Goal: Task Accomplishment & Management: Manage account settings

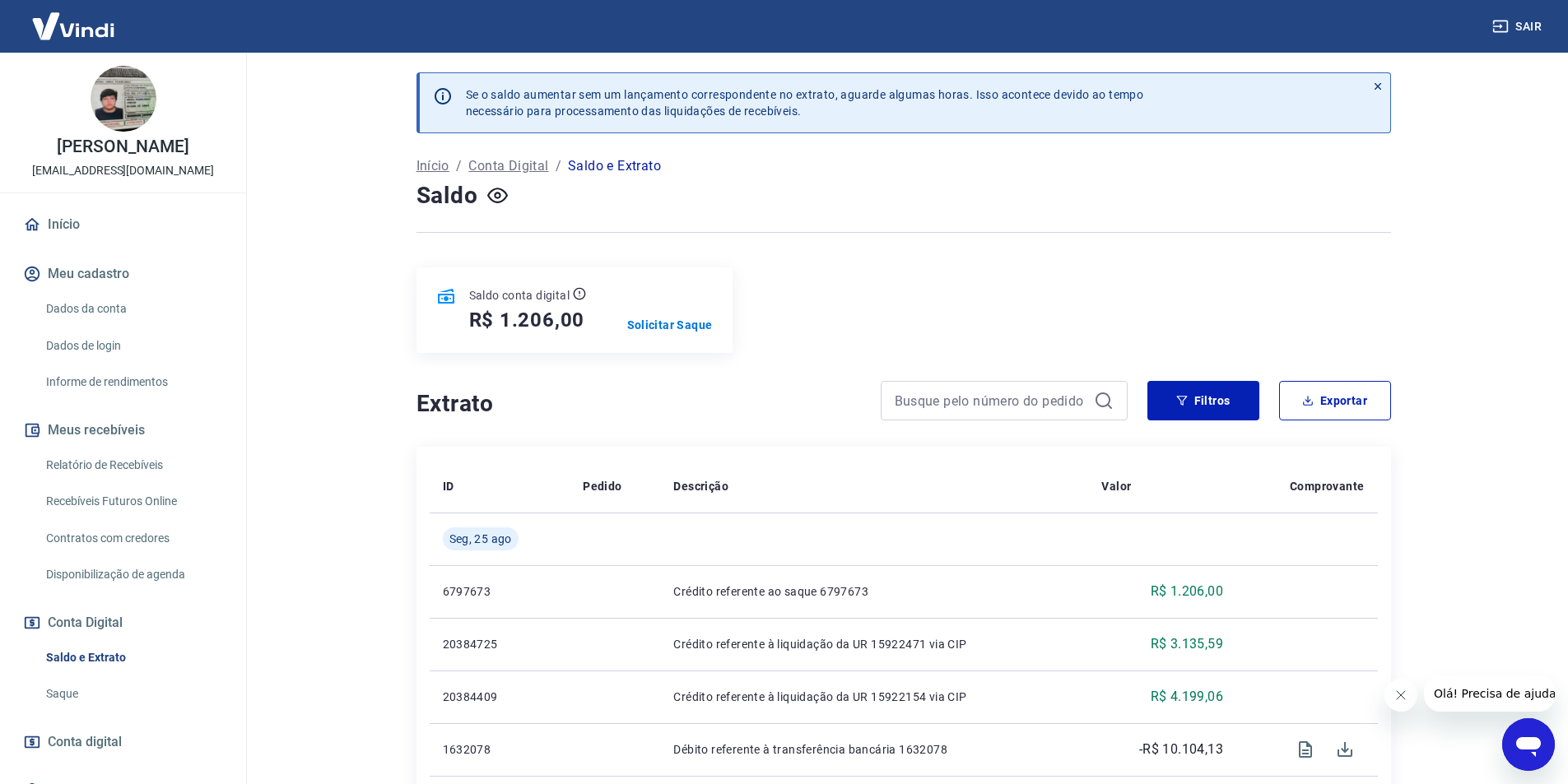
click at [76, 655] on link "Saldo e Extrato" at bounding box center [133, 657] width 187 height 33
click at [660, 324] on p "Solicitar Saque" at bounding box center [670, 325] width 86 height 16
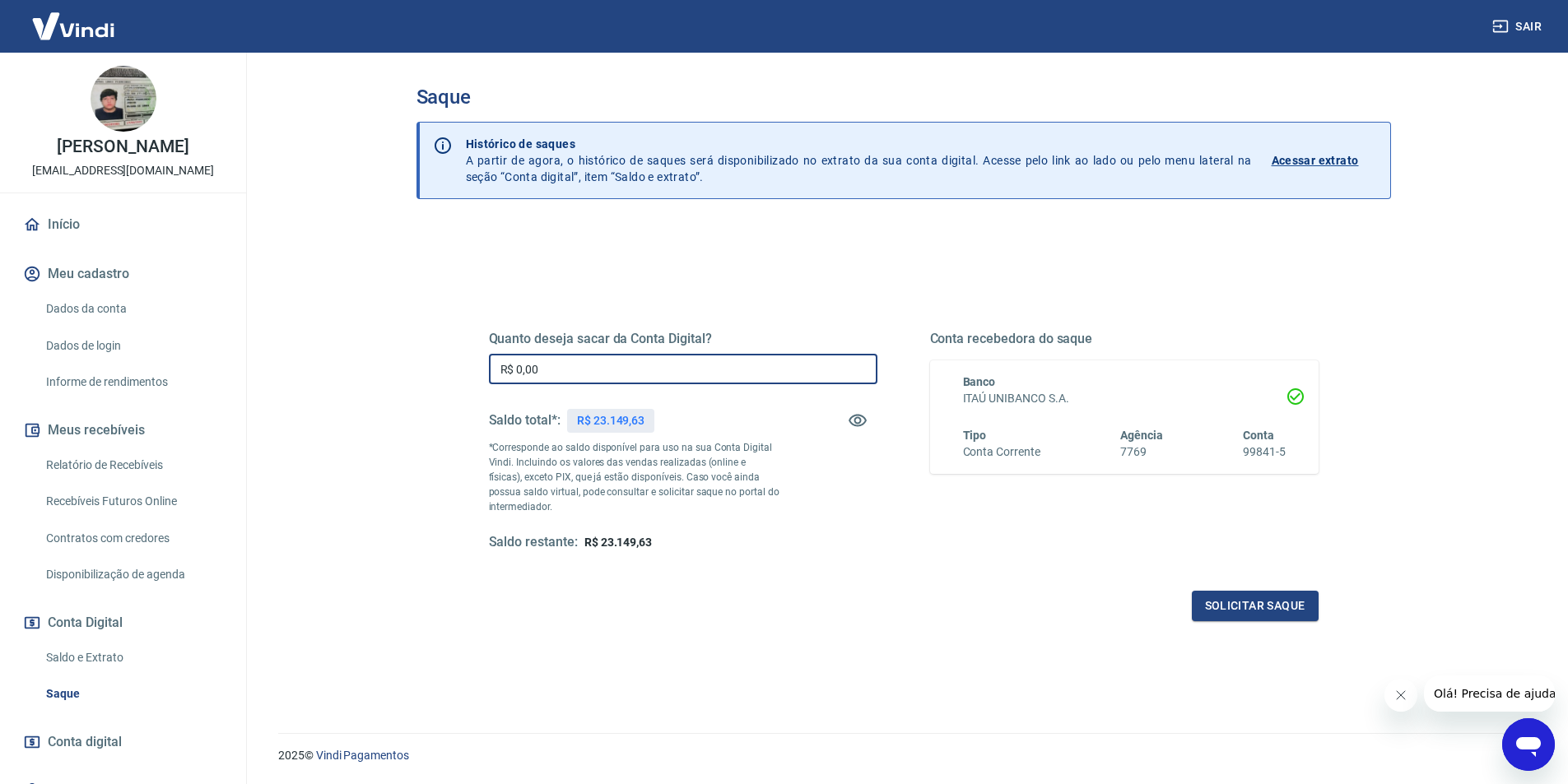
drag, startPoint x: 562, startPoint y: 370, endPoint x: 498, endPoint y: 365, distance: 64.2
click at [498, 365] on input "R$ 0,00" at bounding box center [682, 369] width 388 height 31
type input "R$ 23.149,63"
click at [1267, 613] on button "Solicitar saque" at bounding box center [1255, 606] width 127 height 31
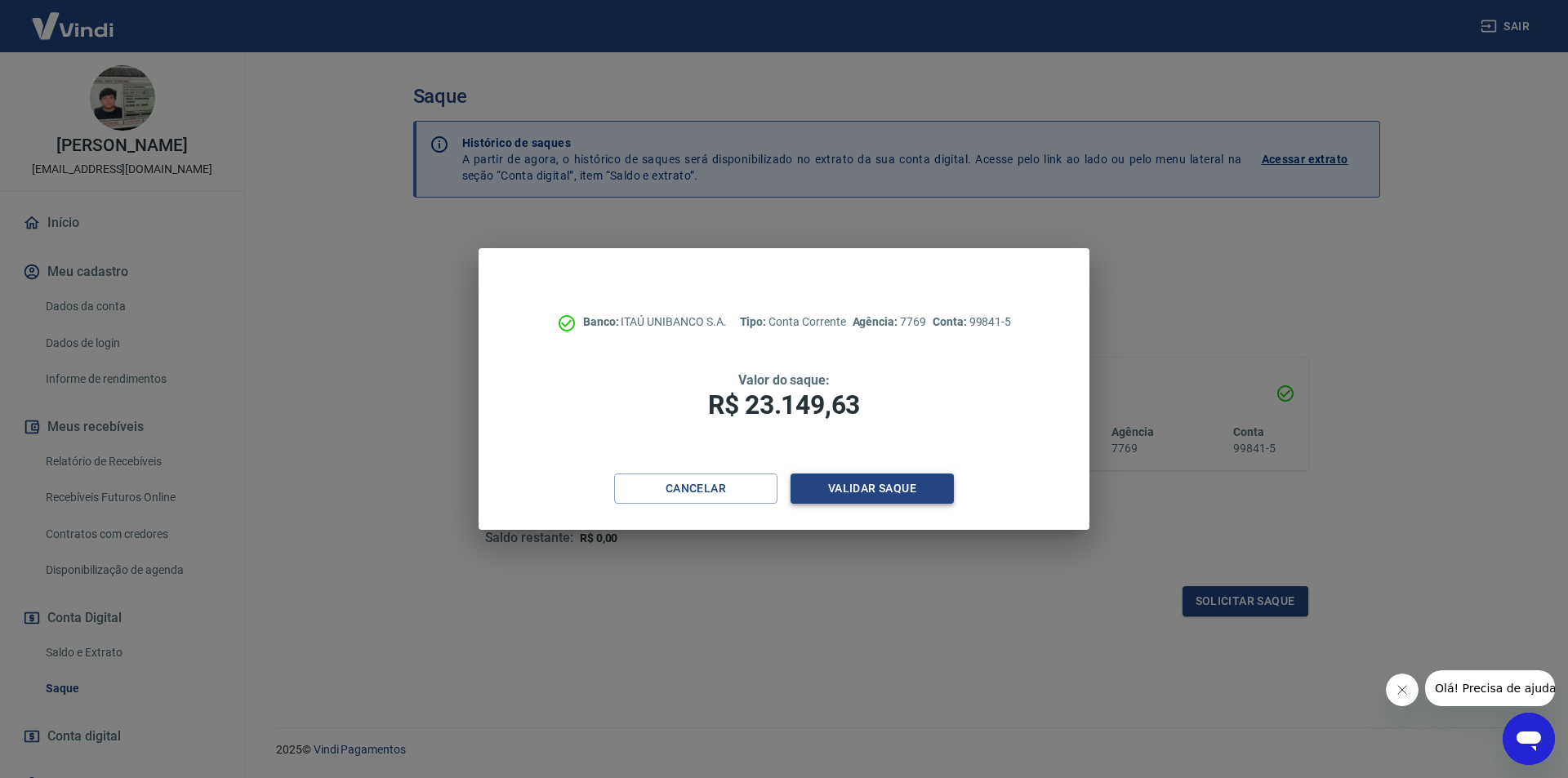
click at [825, 491] on button "Validar saque" at bounding box center [872, 489] width 163 height 31
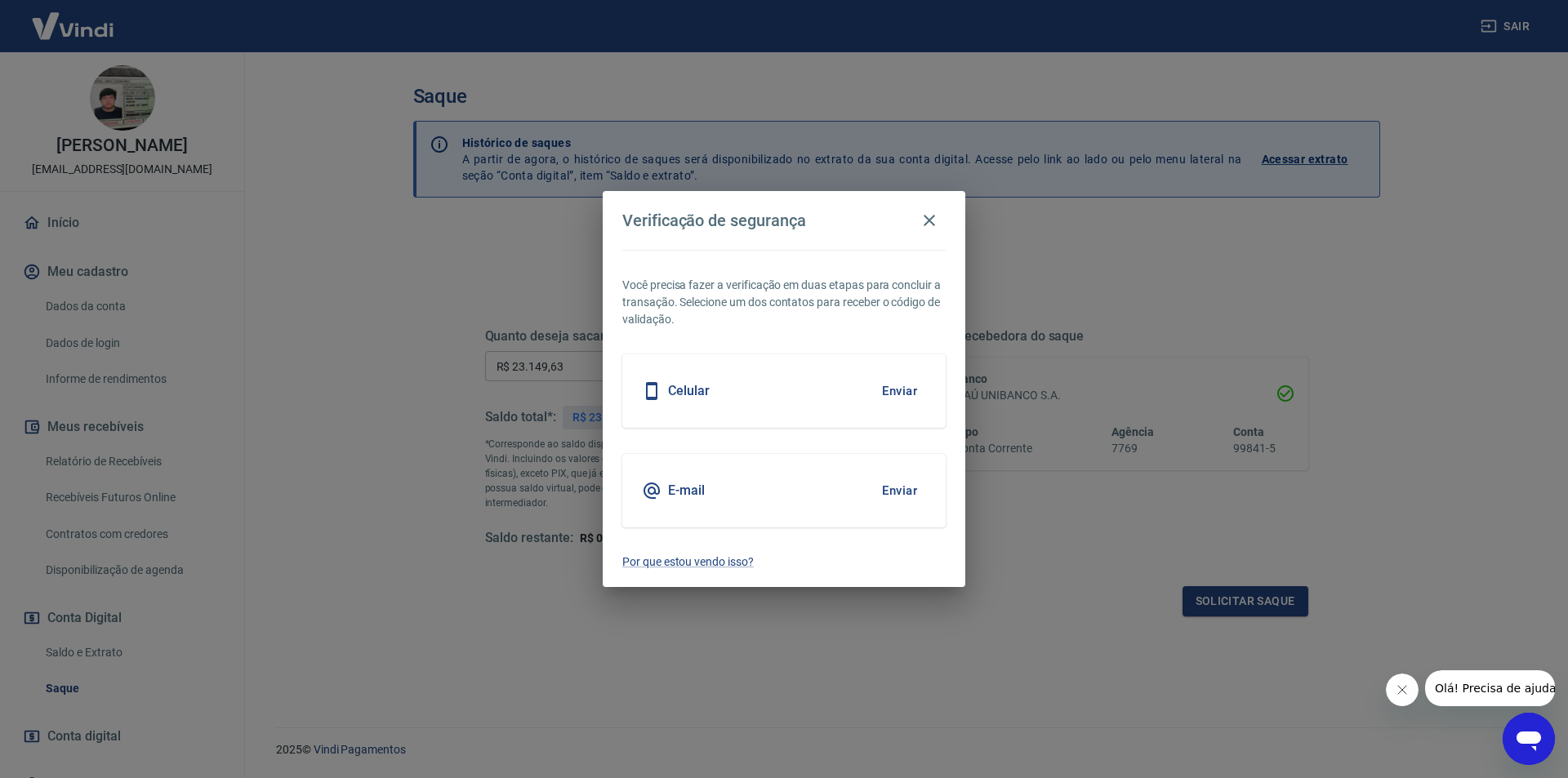
click at [899, 491] on button "Enviar" at bounding box center [899, 491] width 53 height 34
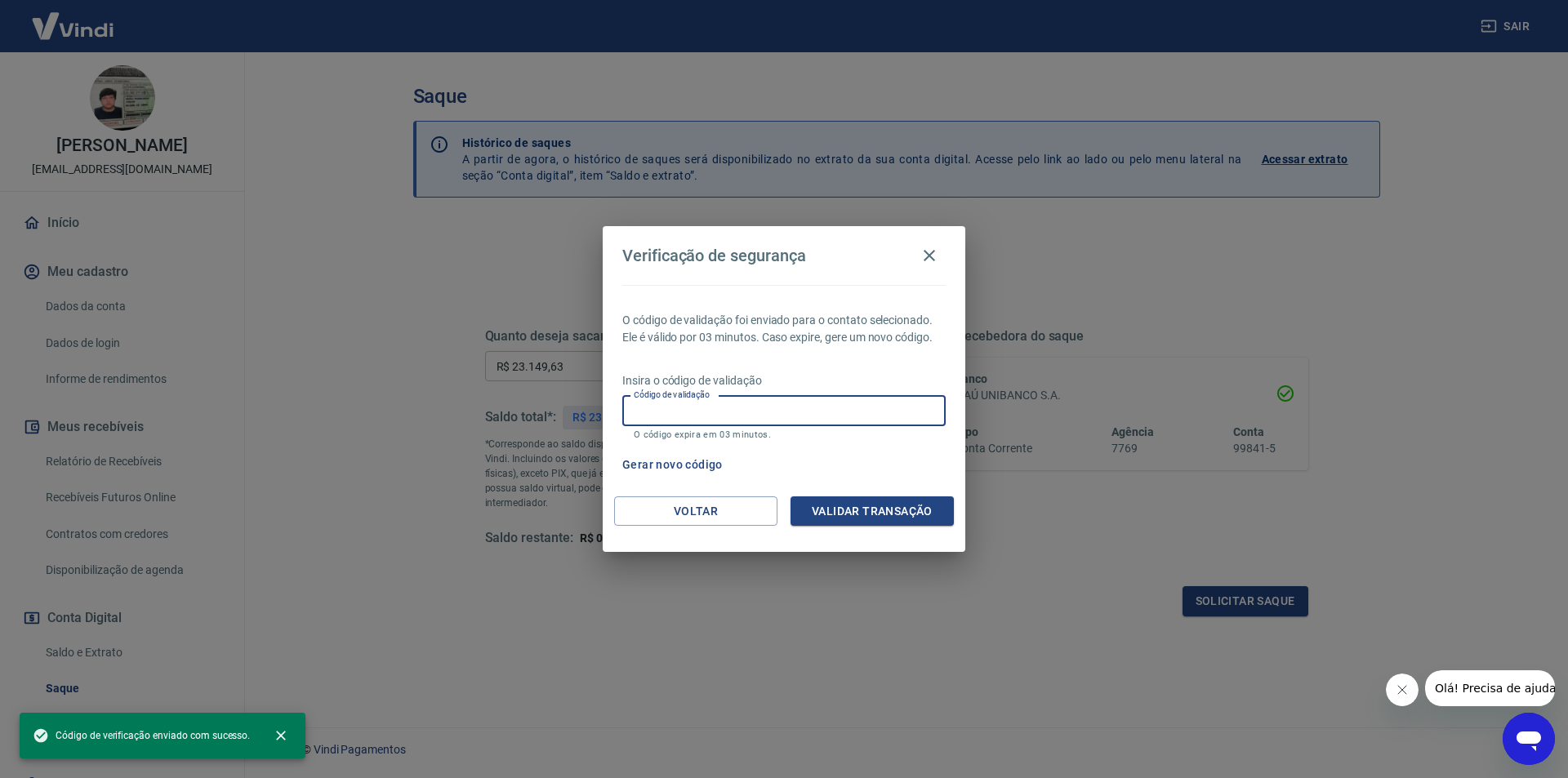
click at [695, 419] on input "Código de validação" at bounding box center [784, 412] width 323 height 31
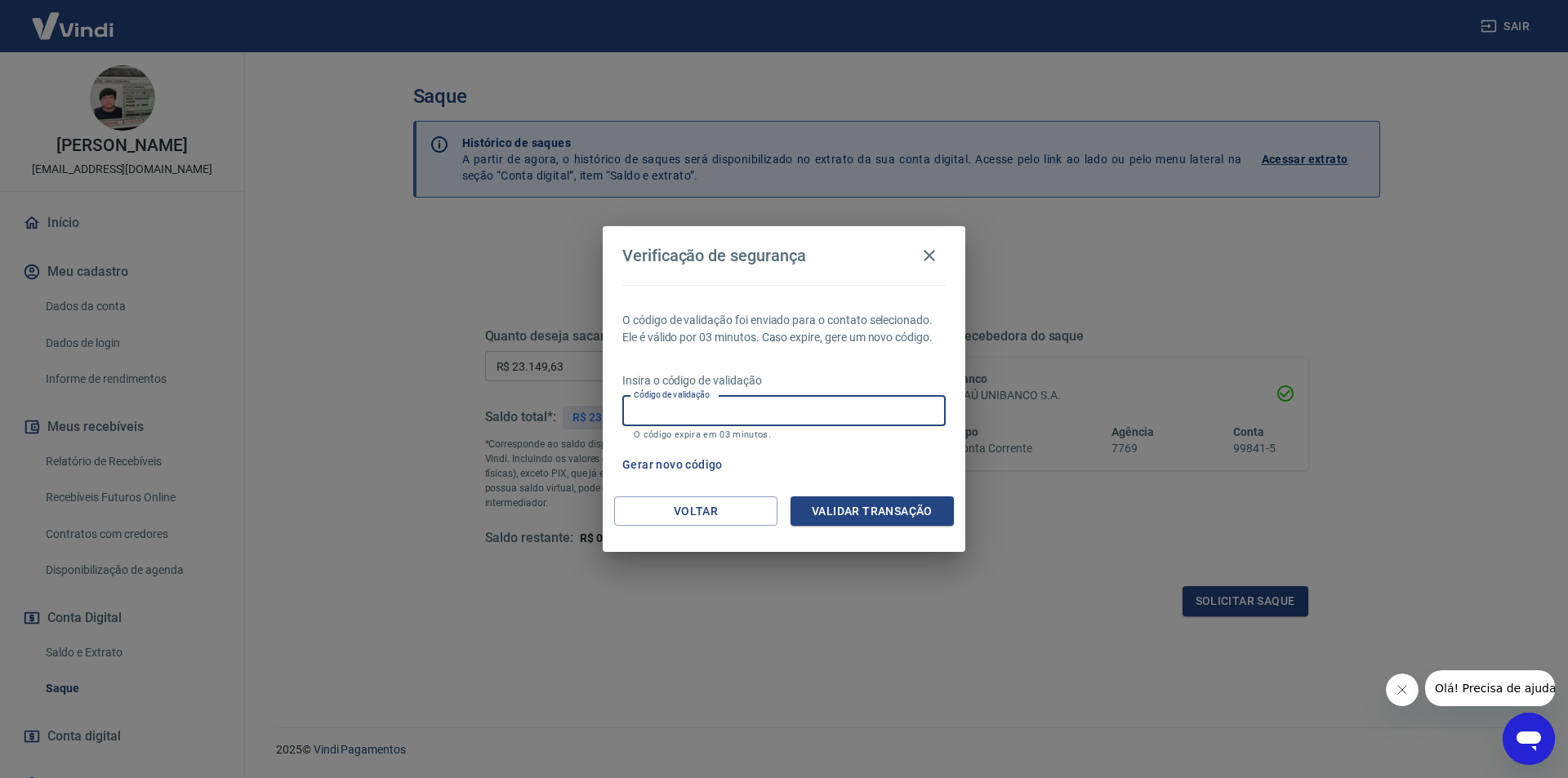
paste input "282547"
type input "282547"
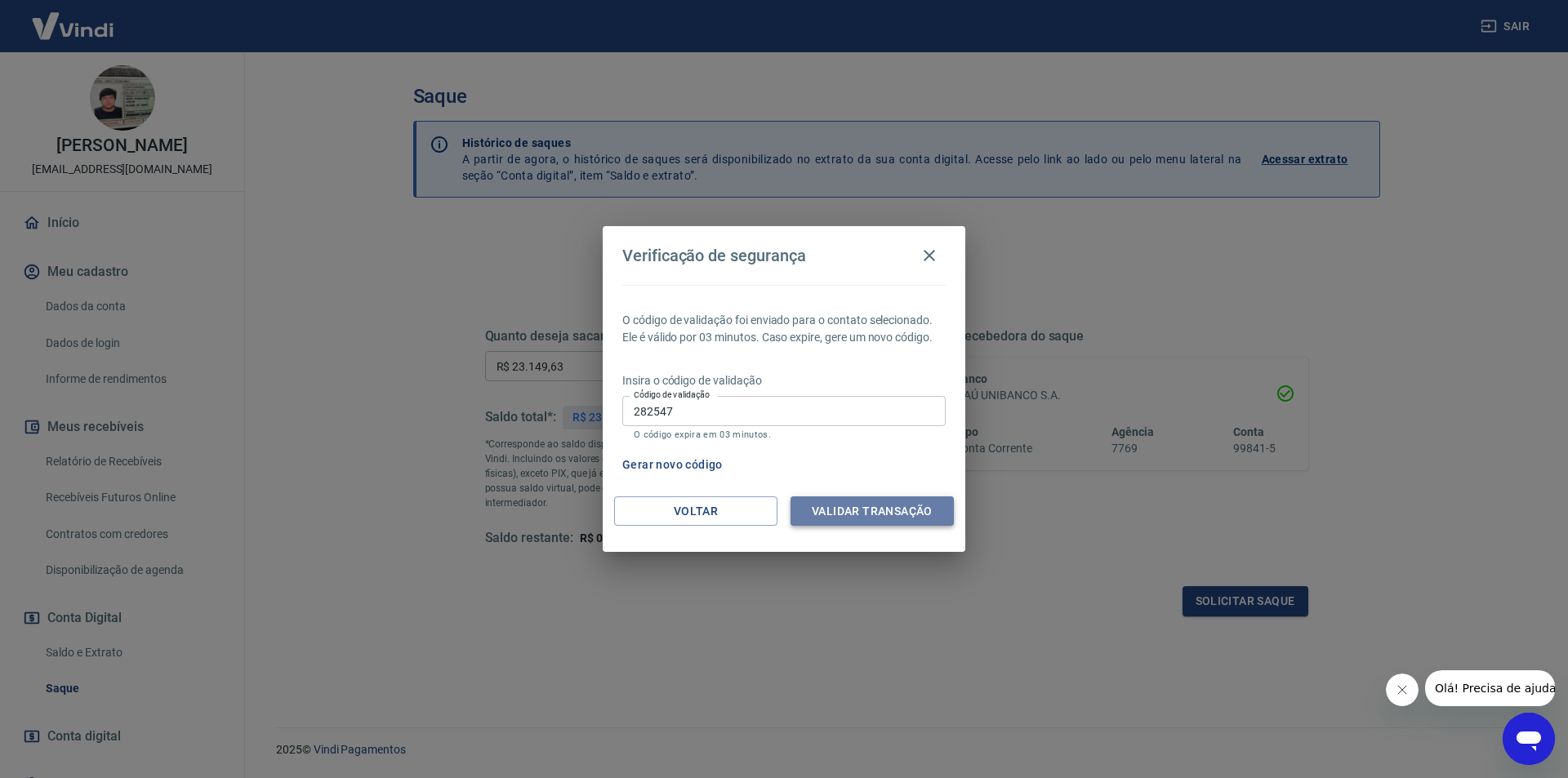
click at [847, 519] on button "Validar transação" at bounding box center [872, 512] width 163 height 31
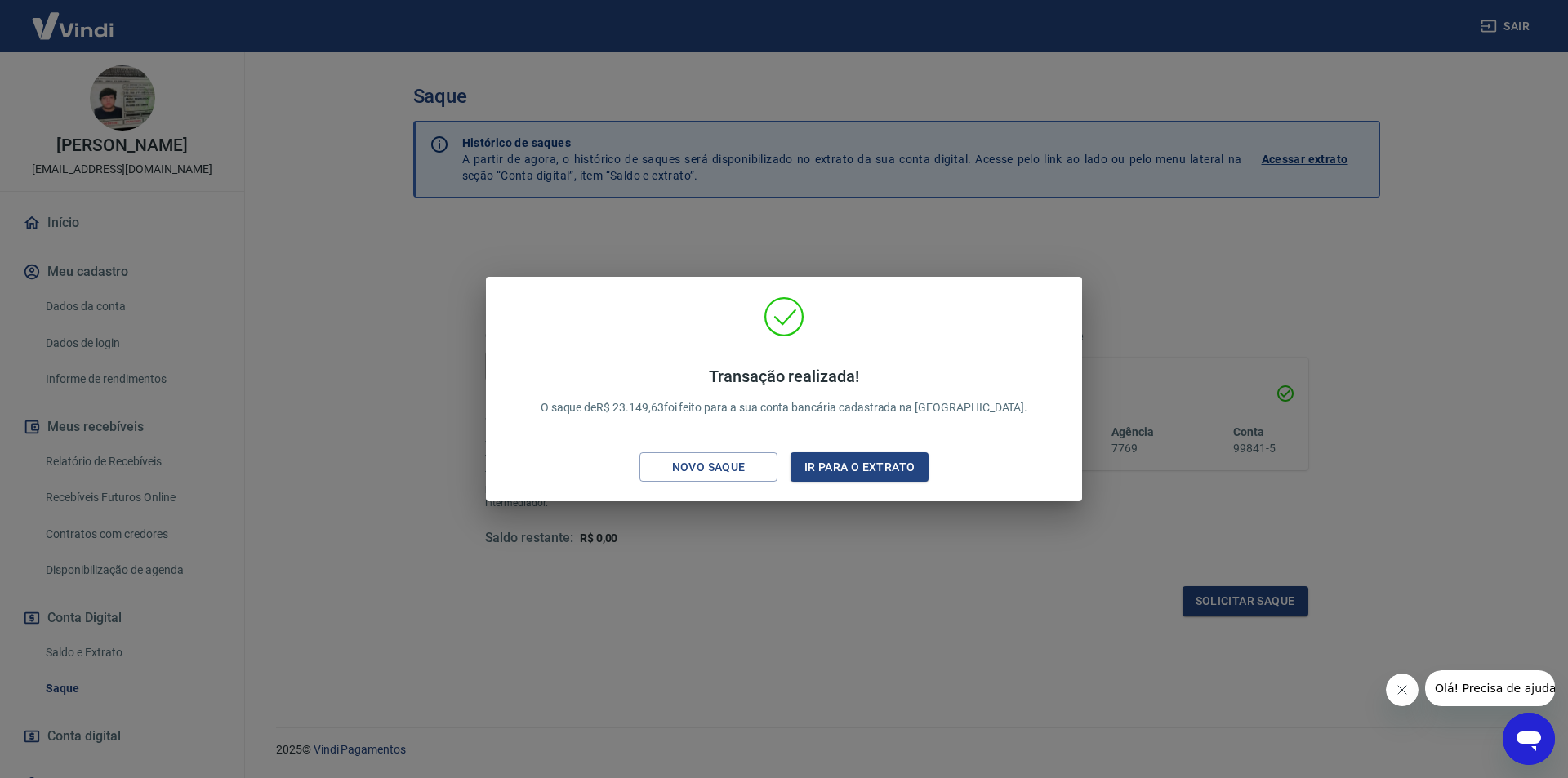
click at [779, 642] on div "Transação realizada! O saque de R$ 23.149,63 foi feito para a sua conta bancári…" at bounding box center [784, 389] width 1568 height 778
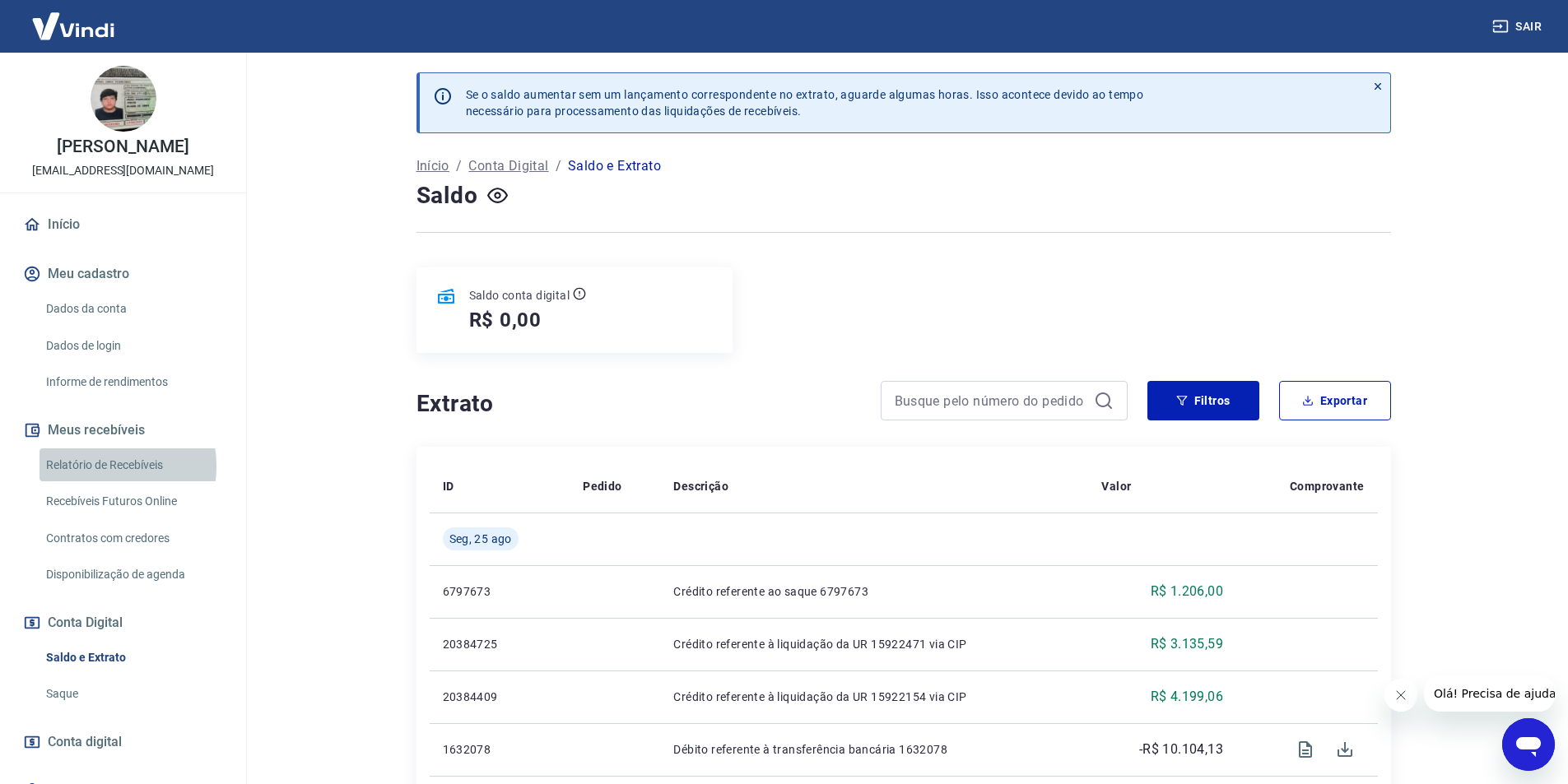
click at [94, 465] on link "Relatório de Recebíveis" at bounding box center [133, 464] width 187 height 33
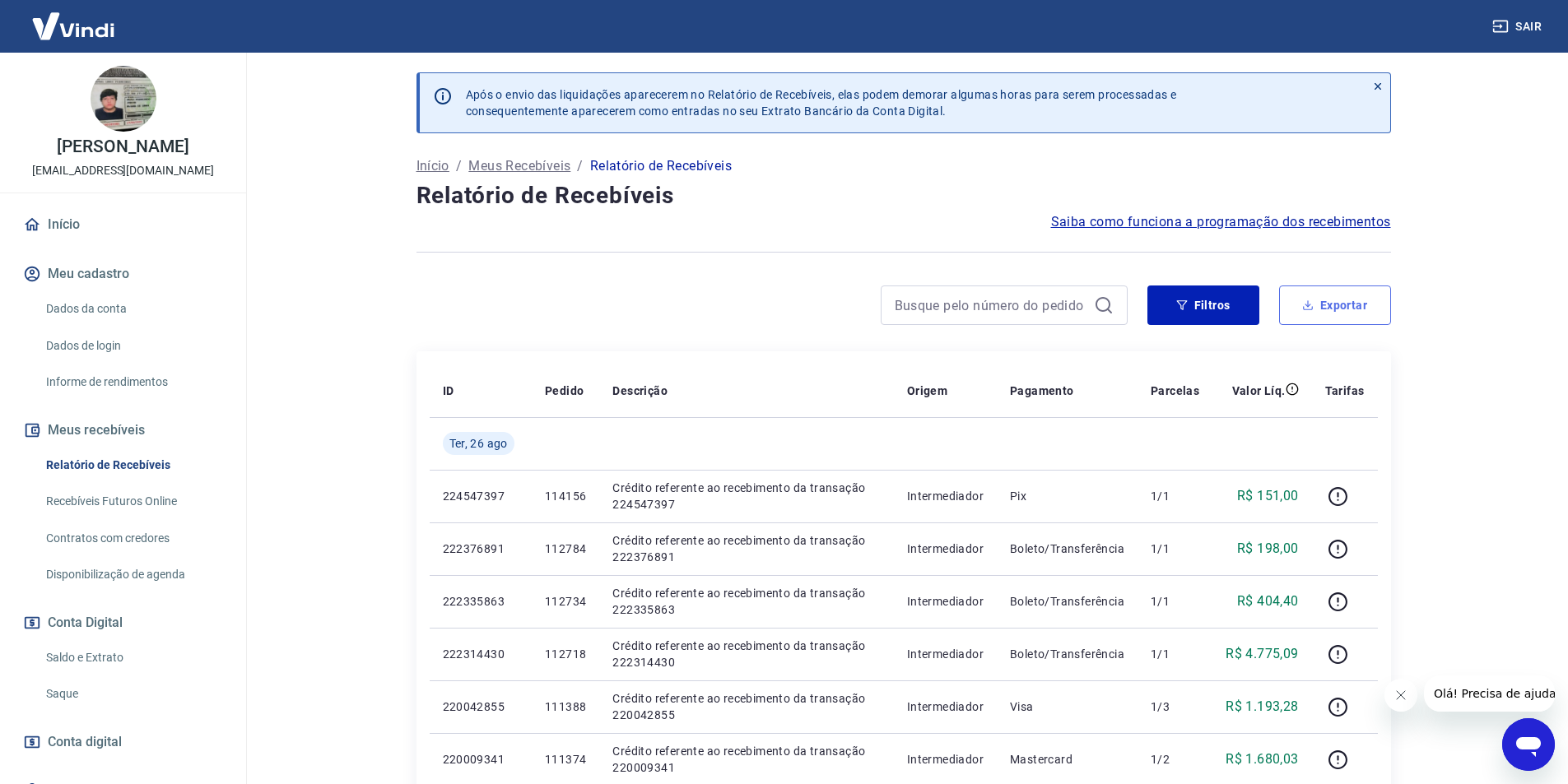
click at [1337, 309] on button "Exportar" at bounding box center [1335, 305] width 112 height 39
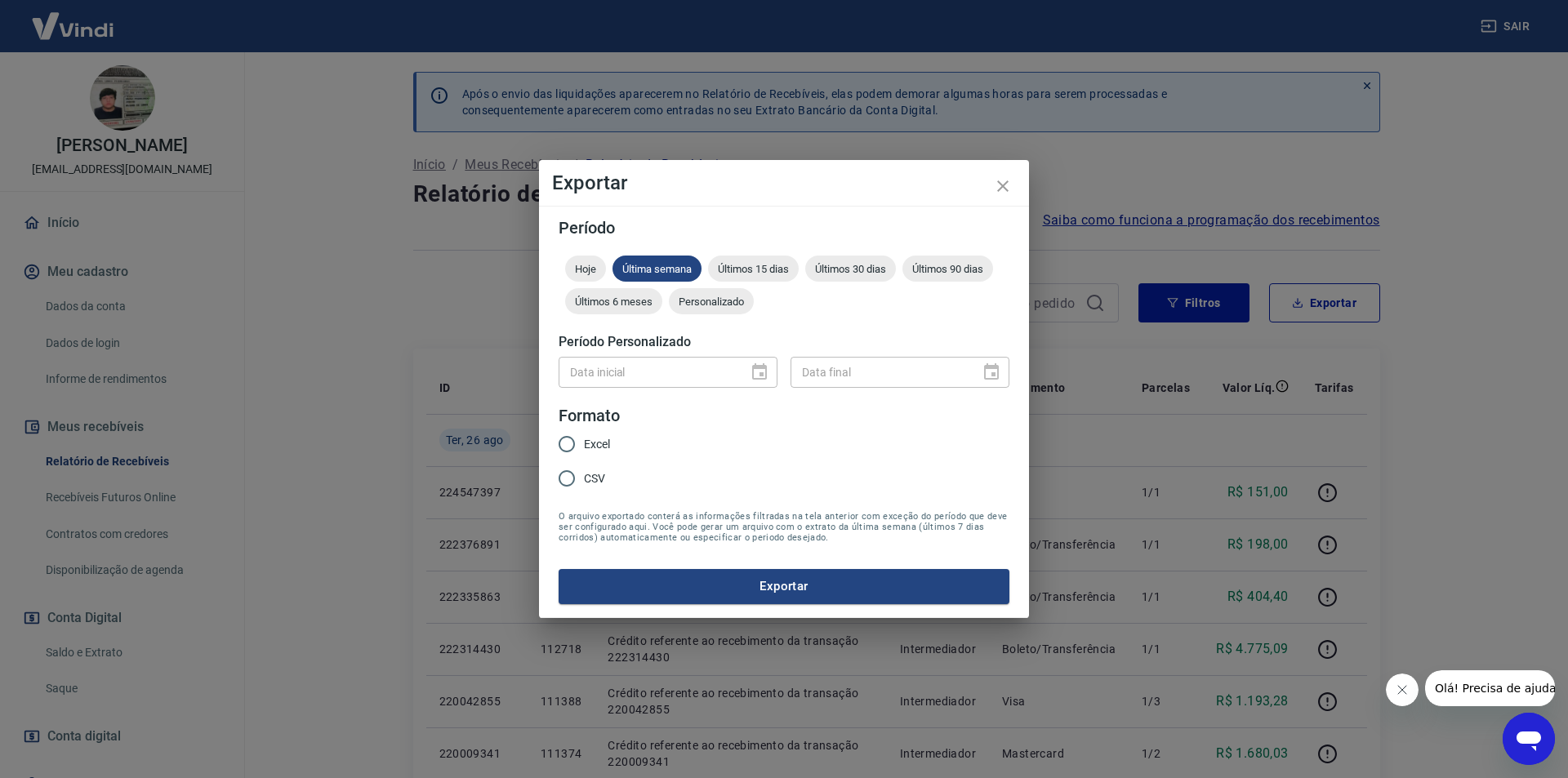
click at [603, 442] on span "Excel" at bounding box center [596, 445] width 26 height 17
click at [584, 442] on input "Excel" at bounding box center [567, 444] width 34 height 34
radio input "true"
click at [763, 273] on span "Últimos 15 dias" at bounding box center [753, 269] width 91 height 12
click at [743, 579] on button "Exportar" at bounding box center [784, 586] width 451 height 34
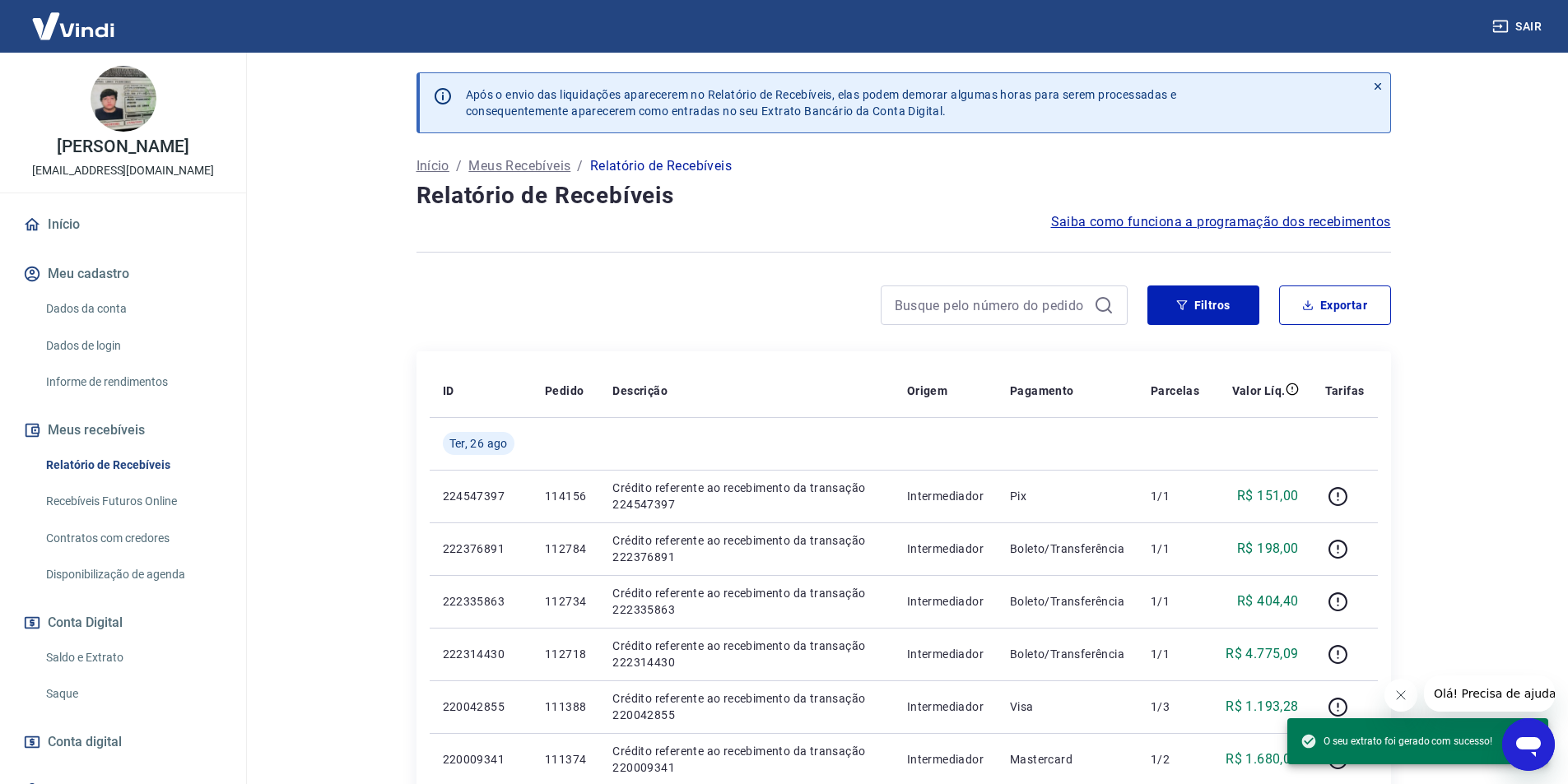
click at [96, 221] on link "Início" at bounding box center [123, 224] width 207 height 36
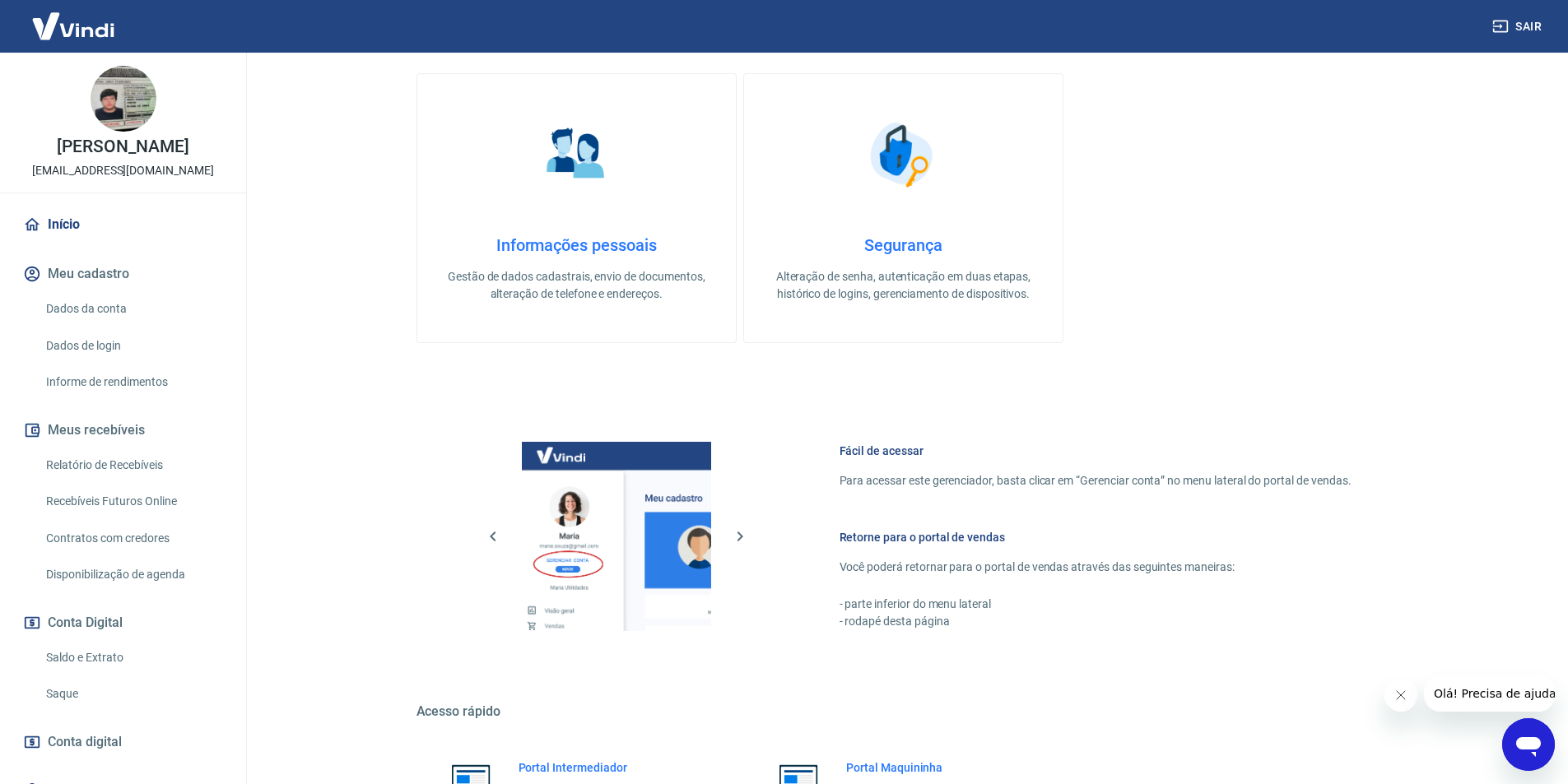
scroll to position [499, 0]
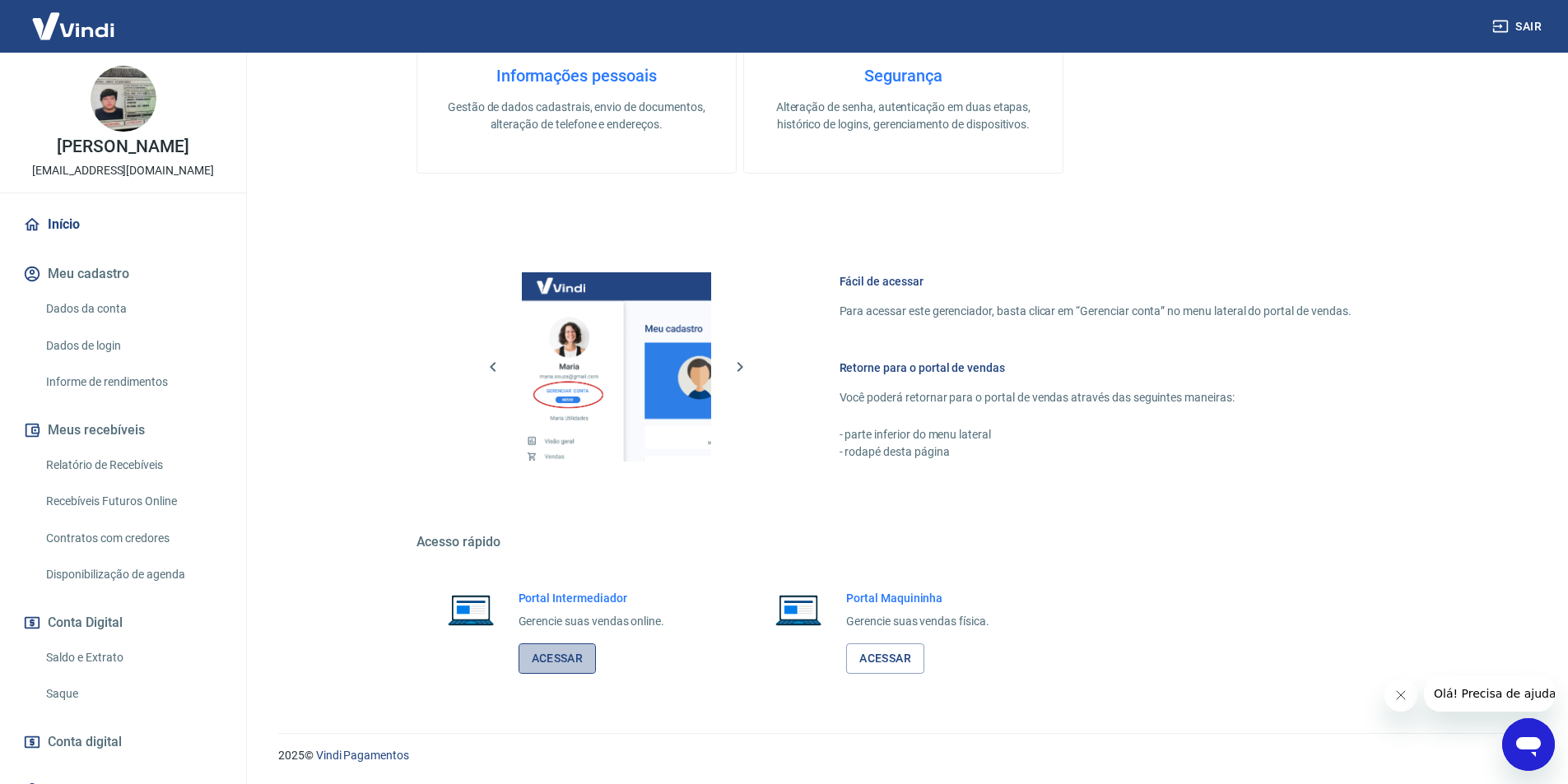
click at [547, 664] on link "Acessar" at bounding box center [557, 659] width 78 height 31
